Goal: Information Seeking & Learning: Find specific fact

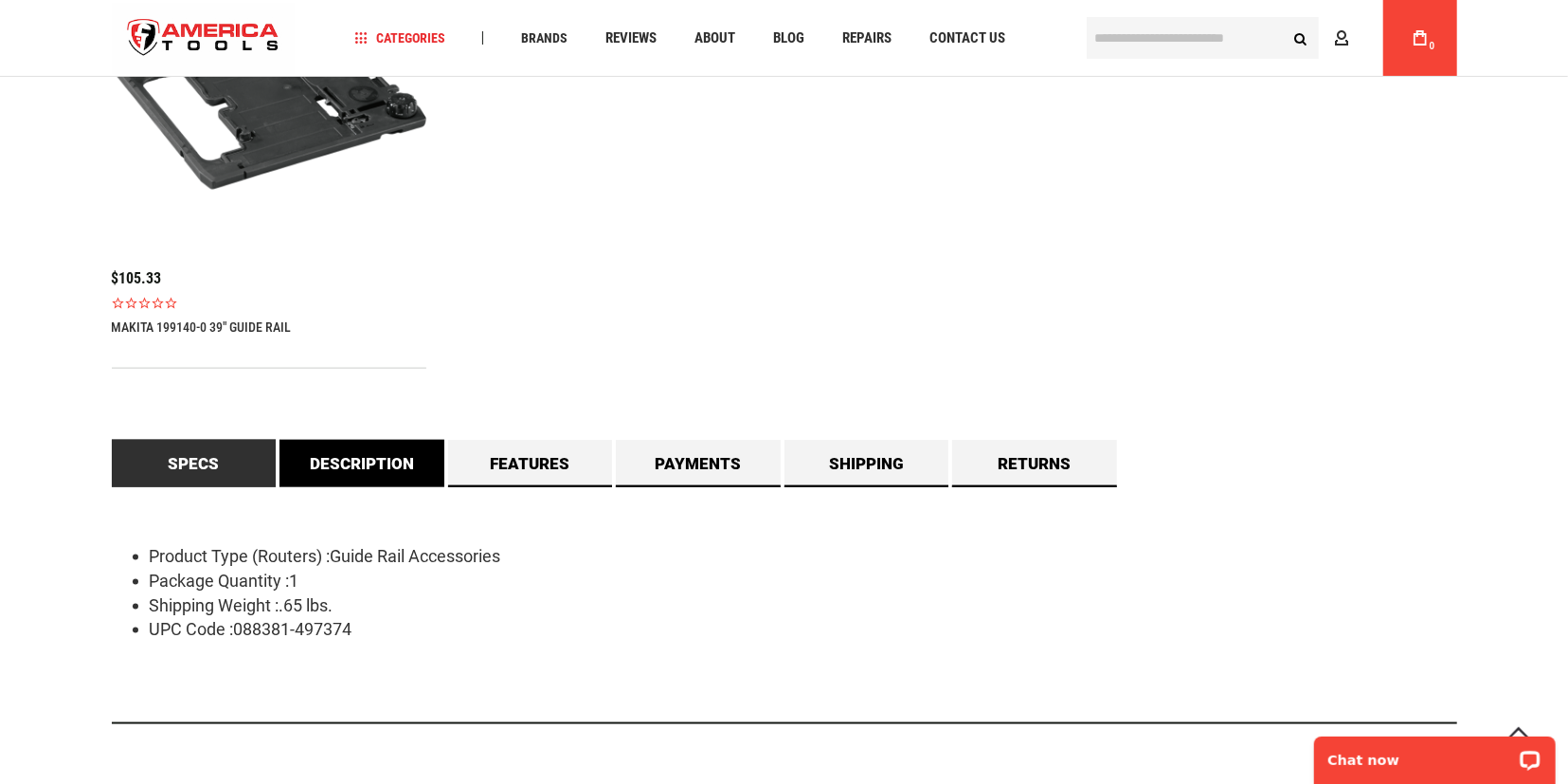
click at [390, 484] on div "Specs Product Type (Routers) :Guide Rail Accessories Package Quantity :1 Shippi…" at bounding box center [784, 589] width 1346 height 299
click at [391, 461] on link "Description" at bounding box center [362, 464] width 165 height 48
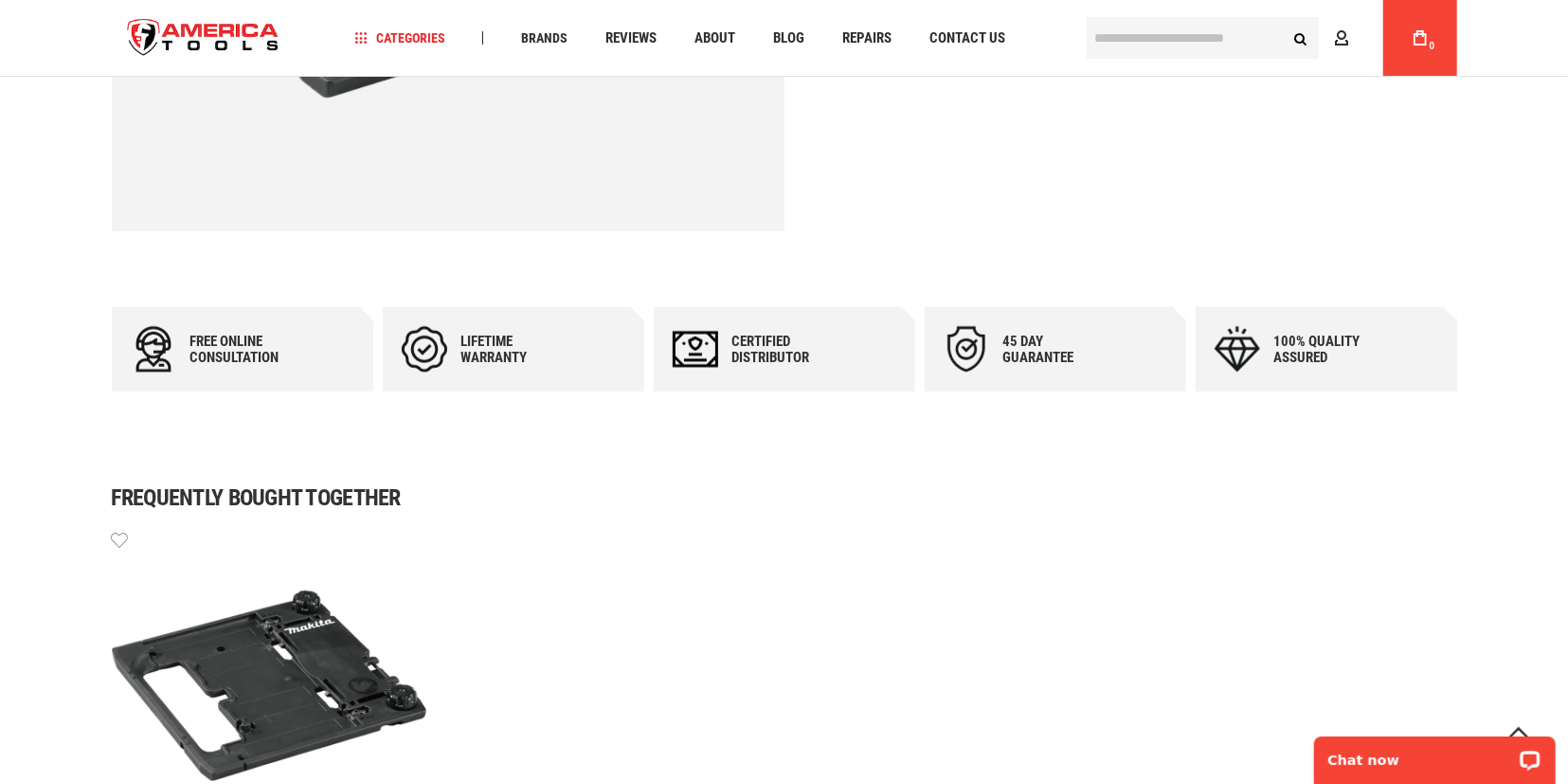
scroll to position [1282, 0]
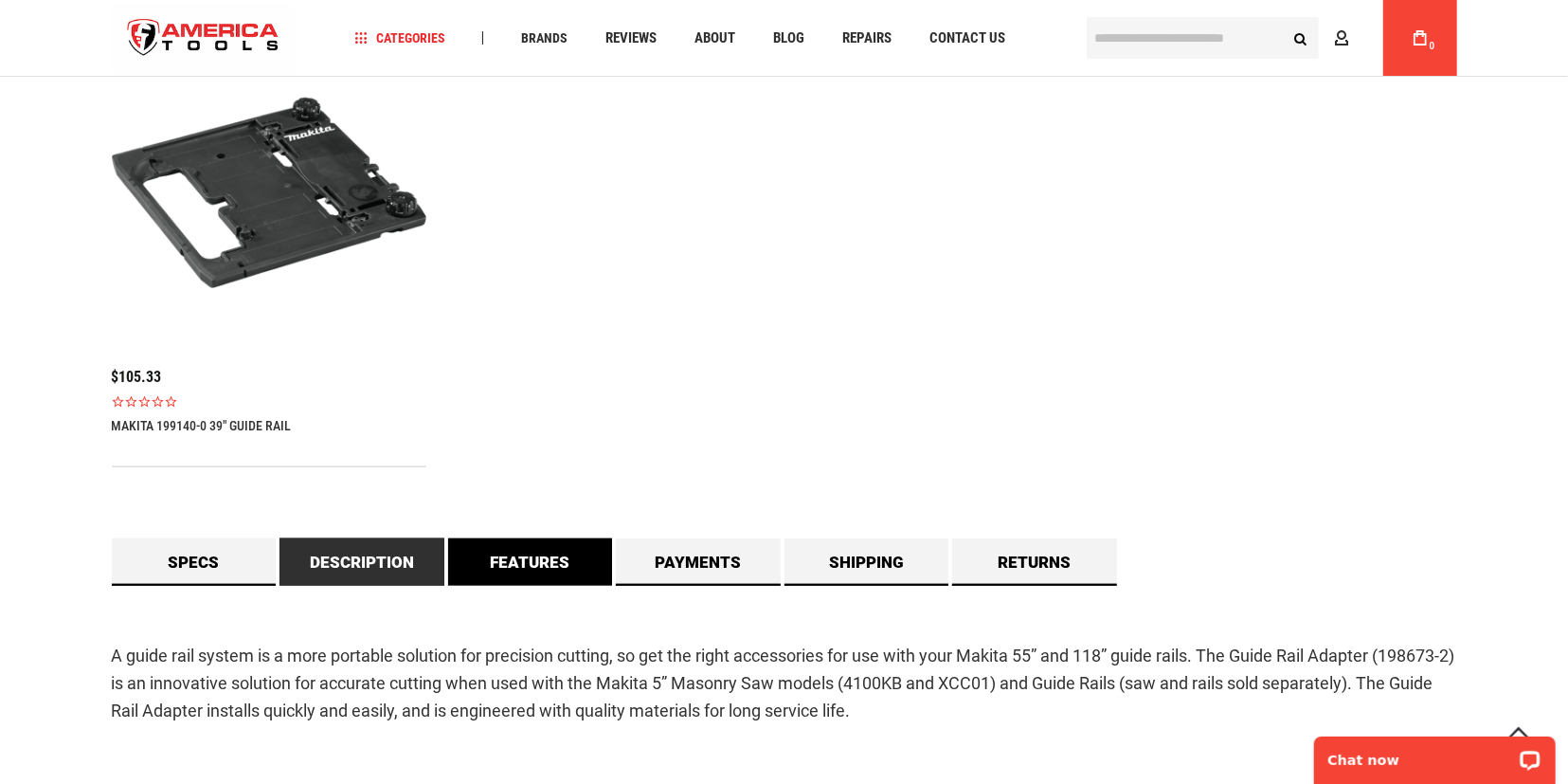
click at [546, 546] on link "Features" at bounding box center [531, 562] width 165 height 48
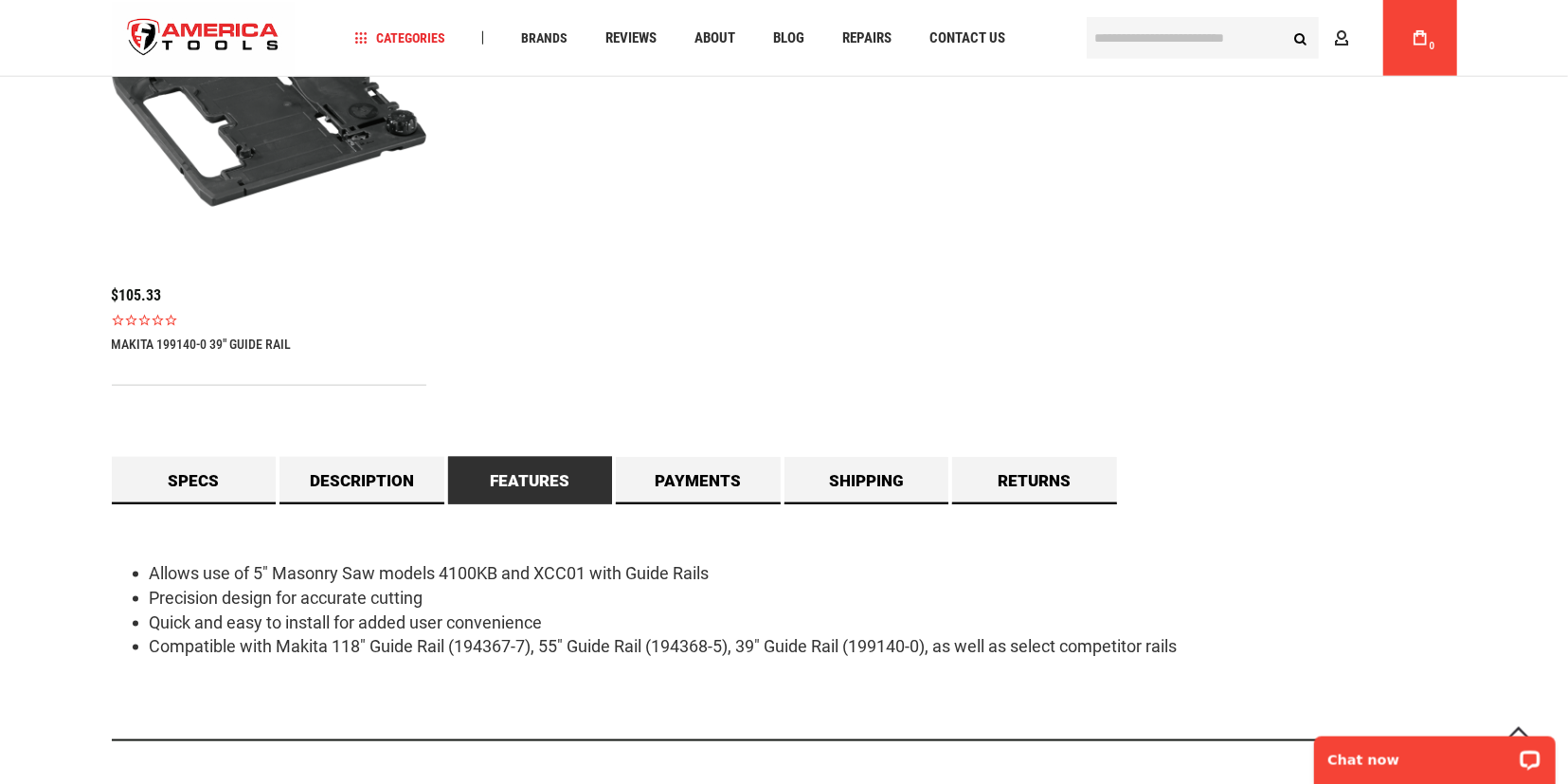
scroll to position [1381, 0]
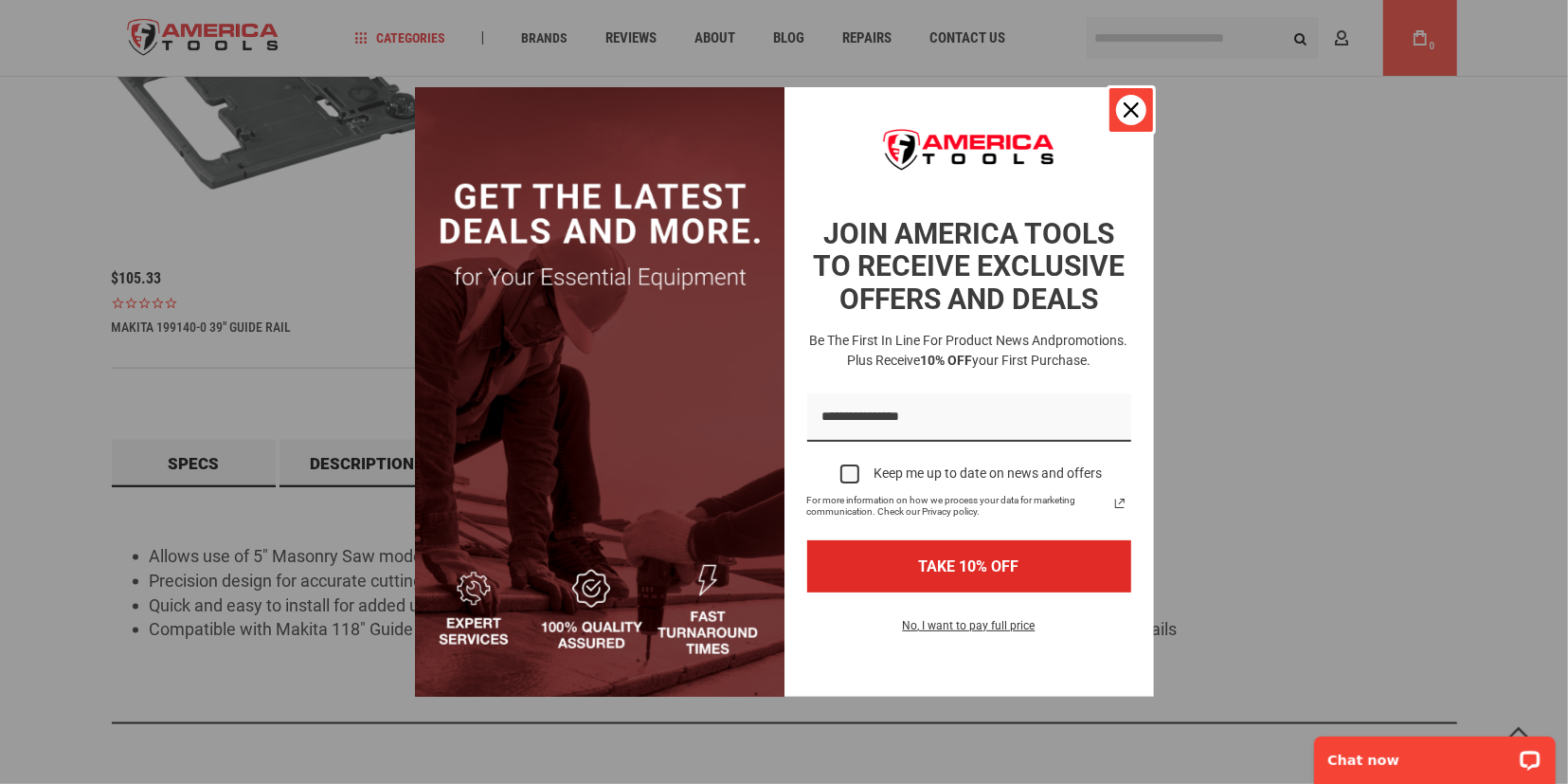
click at [1130, 104] on icon "close icon" at bounding box center [1131, 110] width 15 height 15
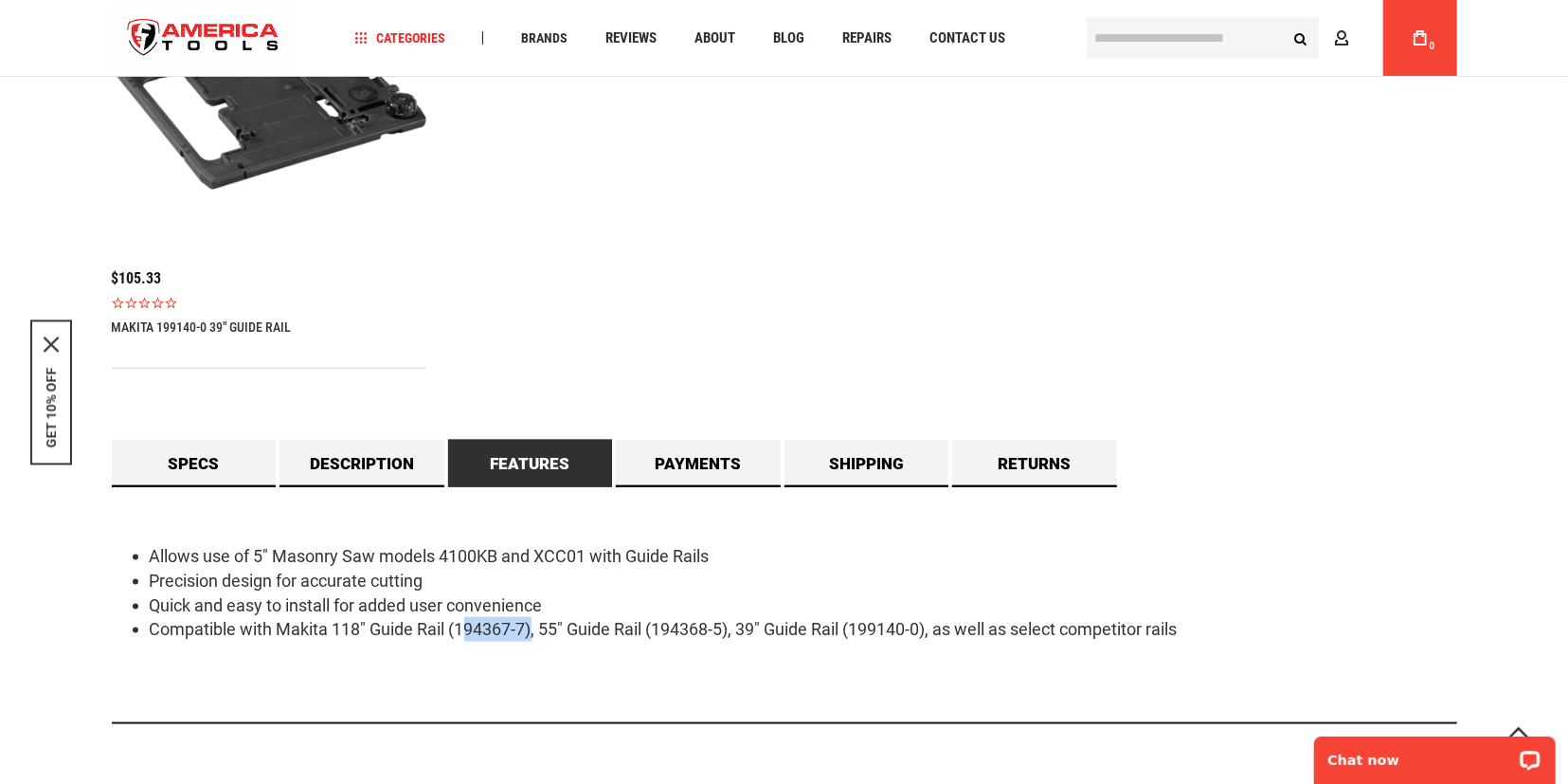
drag, startPoint x: 531, startPoint y: 631, endPoint x: 469, endPoint y: 642, distance: 63.0
click at [461, 639] on li "Compatible with Makita 118" Guide Rail (194367-7), 55" Guide Rail (194368-5), 3…" at bounding box center [804, 629] width 1307 height 25
copy li "194367-7"
drag, startPoint x: 659, startPoint y: 628, endPoint x: 729, endPoint y: 633, distance: 70.2
click at [729, 633] on li "Compatible with Makita 118" Guide Rail (194367-7), 55" Guide Rail (194368-5), 3…" at bounding box center [804, 629] width 1307 height 25
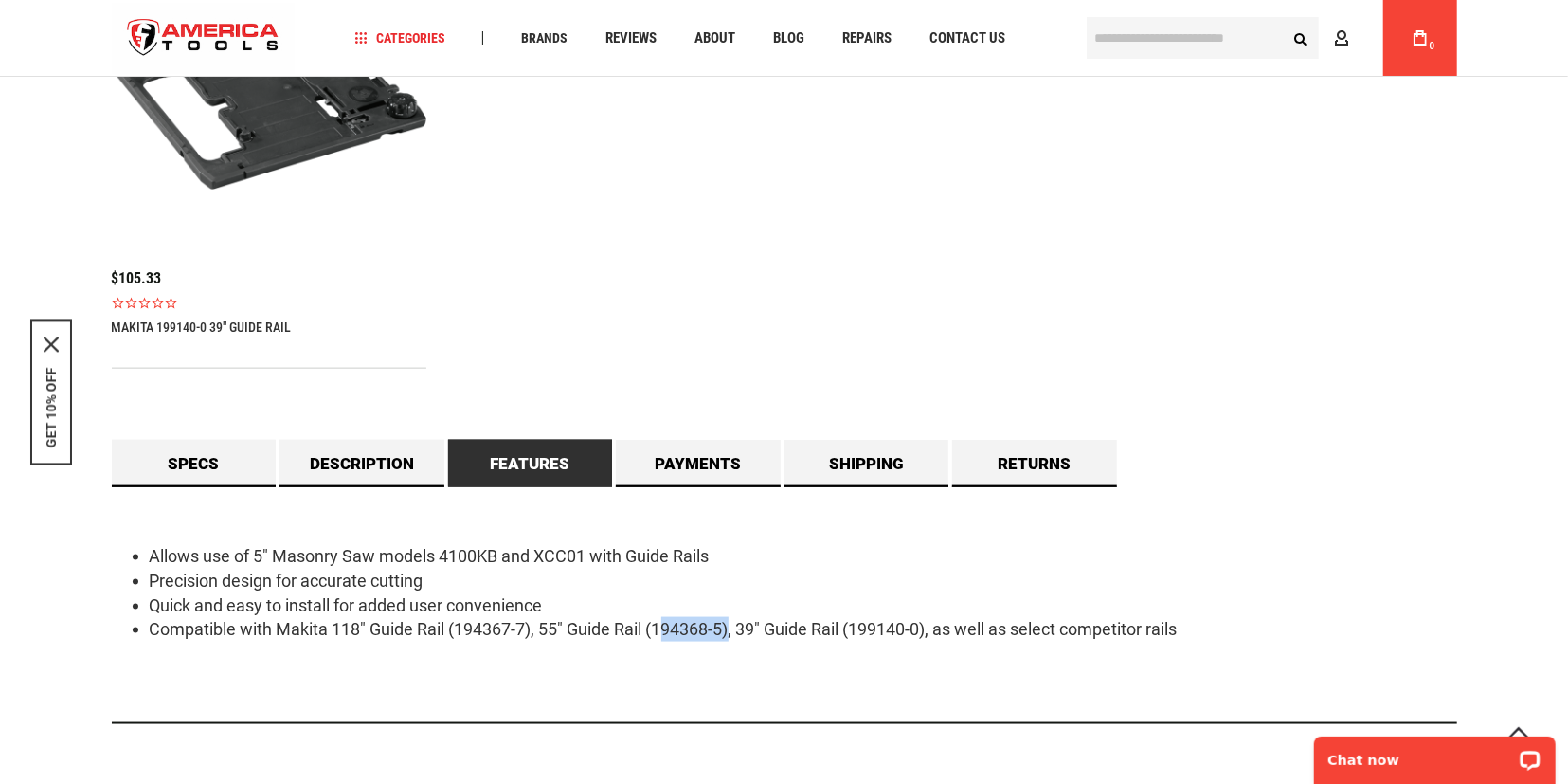
copy li "194368-5"
drag, startPoint x: 860, startPoint y: 626, endPoint x: 930, endPoint y: 630, distance: 70.1
click at [930, 630] on li "Compatible with Makita 118" Guide Rail (194367-7), 55" Guide Rail (194368-5), 3…" at bounding box center [804, 629] width 1307 height 25
copy li "199140-0"
drag, startPoint x: 458, startPoint y: 633, endPoint x: 530, endPoint y: 636, distance: 72.1
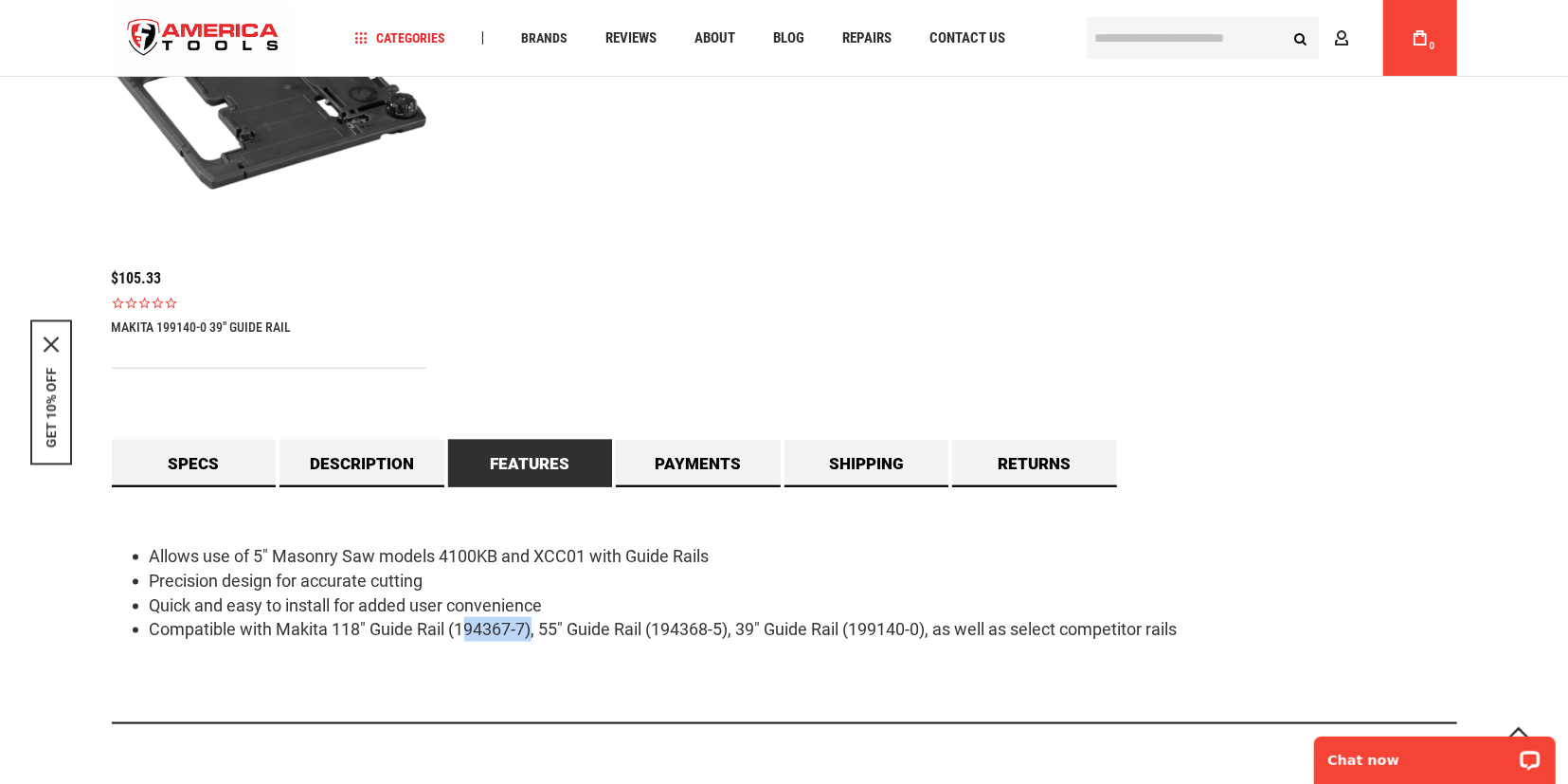
click at [530, 636] on li "Compatible with Makita 118" Guide Rail (194367-7), 55" Guide Rail (194368-5), 3…" at bounding box center [804, 629] width 1307 height 25
copy li "194367-7"
drag, startPoint x: 659, startPoint y: 631, endPoint x: 772, endPoint y: 613, distance: 114.4
click at [724, 630] on li "Compatible with Makita 118" Guide Rail (194367-7), 55" Guide Rail (194368-5), 3…" at bounding box center [804, 629] width 1307 height 25
copy li "194368-5"
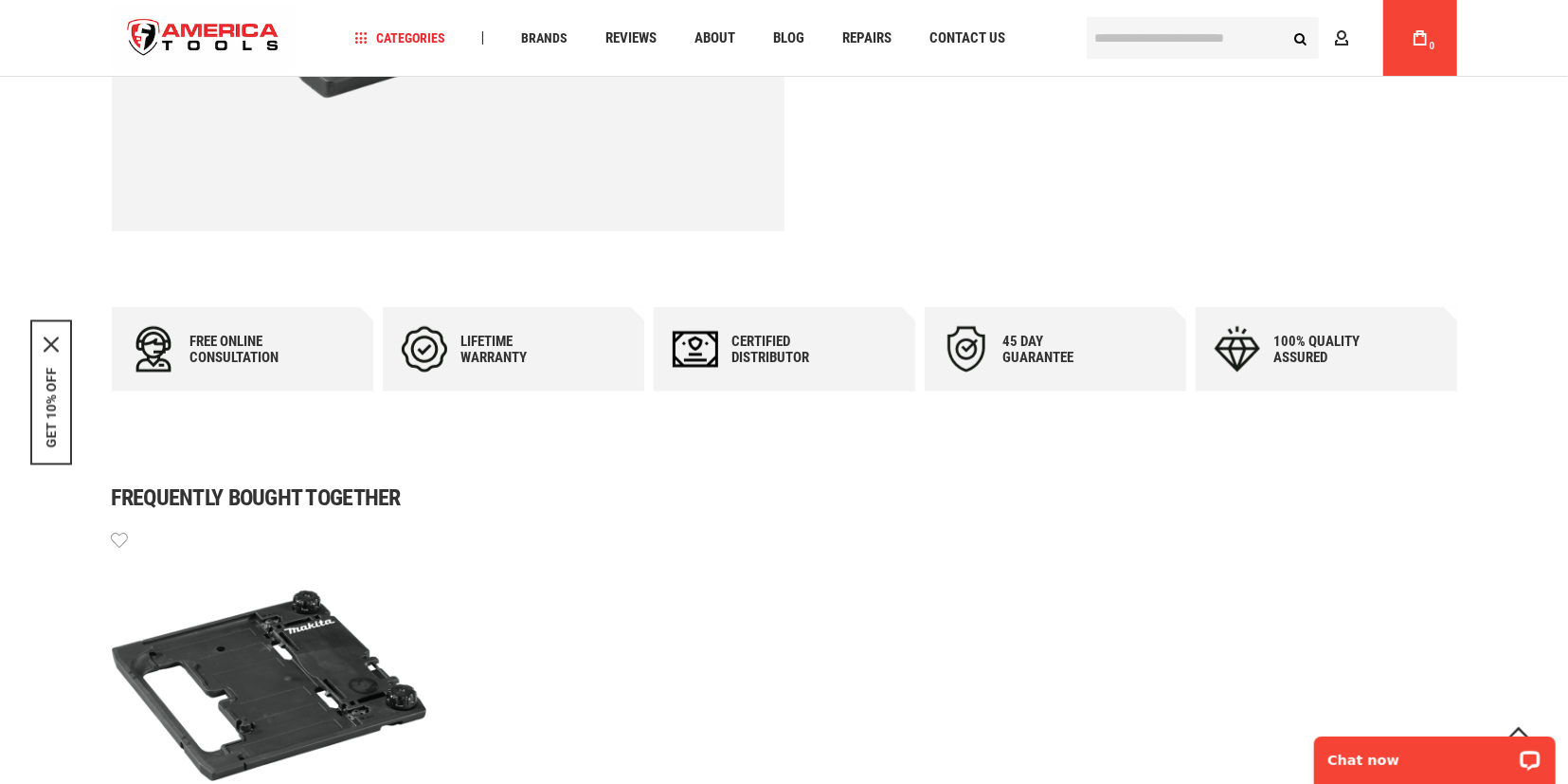
scroll to position [394, 0]
